Goal: Find specific page/section: Find specific page/section

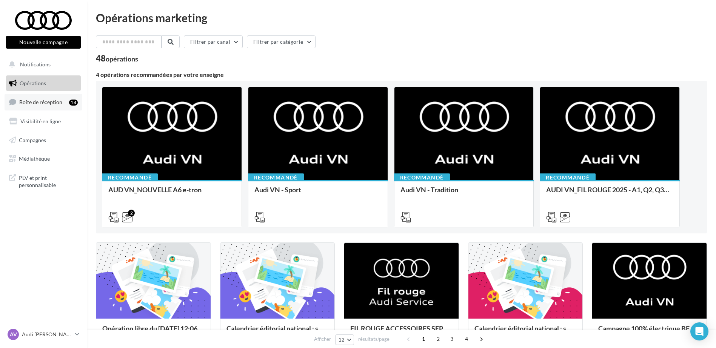
click at [45, 104] on span "Boîte de réception" at bounding box center [40, 102] width 43 height 6
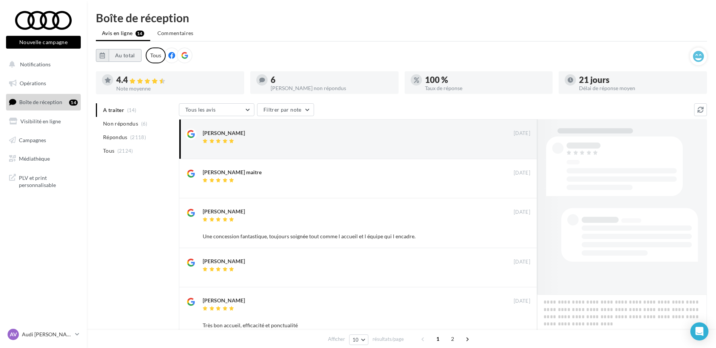
click at [132, 56] on button "Au total" at bounding box center [125, 55] width 33 height 13
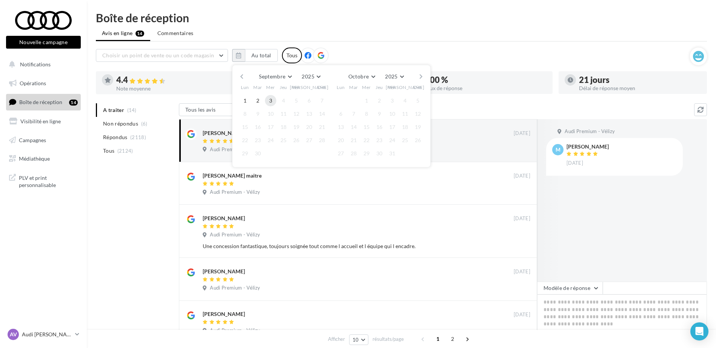
click at [269, 101] on button "3" at bounding box center [270, 100] width 11 height 11
click at [241, 75] on button "button" at bounding box center [241, 76] width 6 height 11
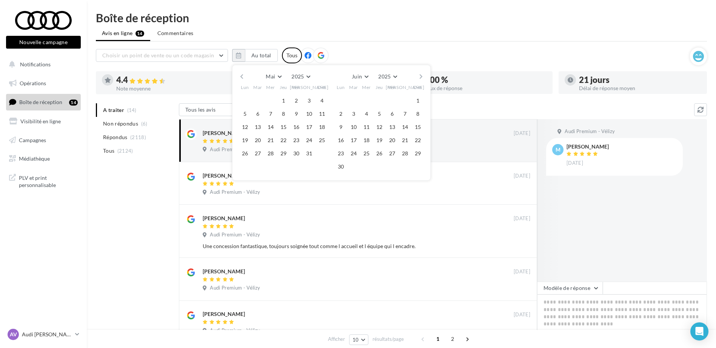
click at [241, 75] on button "button" at bounding box center [241, 76] width 6 height 11
click at [353, 100] on button "1" at bounding box center [353, 100] width 11 height 11
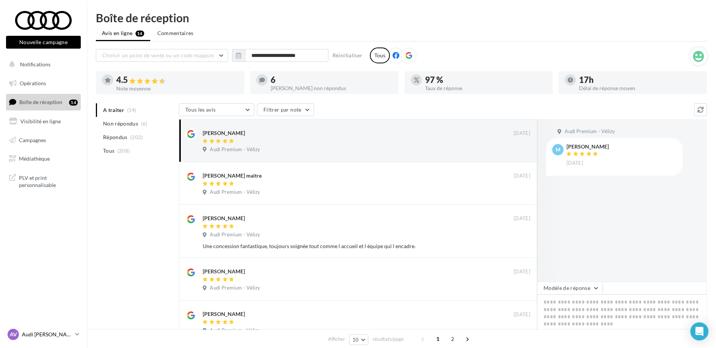
click at [66, 340] on link "AV Audi [PERSON_NAME] audi-veli-mon" at bounding box center [43, 334] width 75 height 14
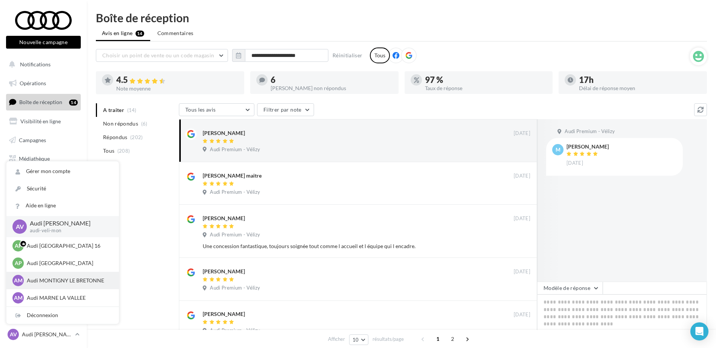
click at [63, 280] on p "Audi MONTIGNY LE BRETONNE" at bounding box center [68, 281] width 83 height 8
